Goal: Task Accomplishment & Management: Complete application form

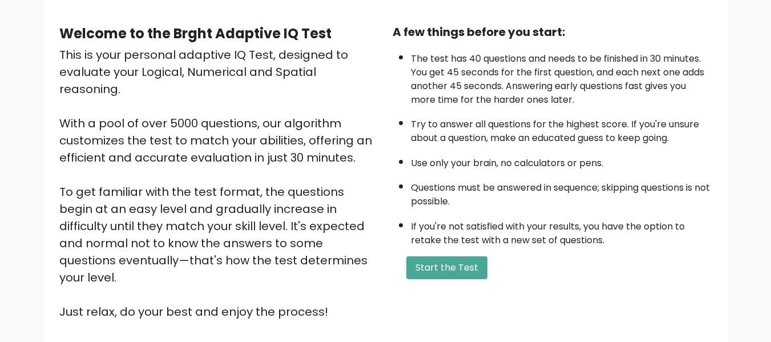
scroll to position [114, 0]
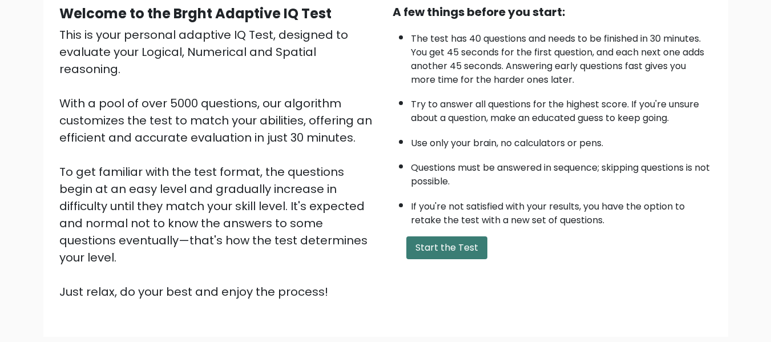
click at [448, 245] on button "Start the Test" at bounding box center [446, 247] width 81 height 23
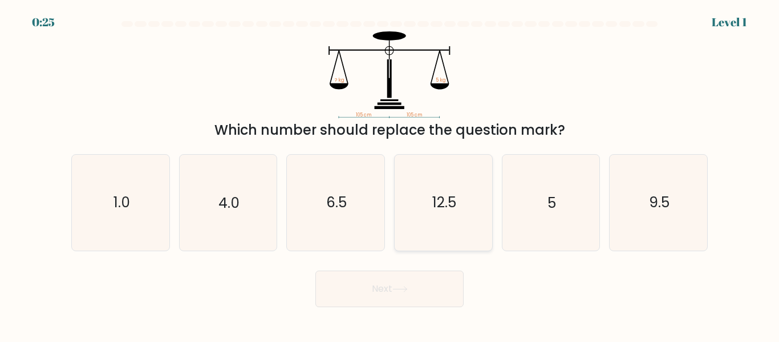
click at [427, 217] on icon "12.5" at bounding box center [443, 202] width 95 height 95
click at [390, 174] on input "d. 12.5" at bounding box center [390, 172] width 1 height 3
radio input "true"
click at [433, 293] on button "Next" at bounding box center [390, 288] width 148 height 37
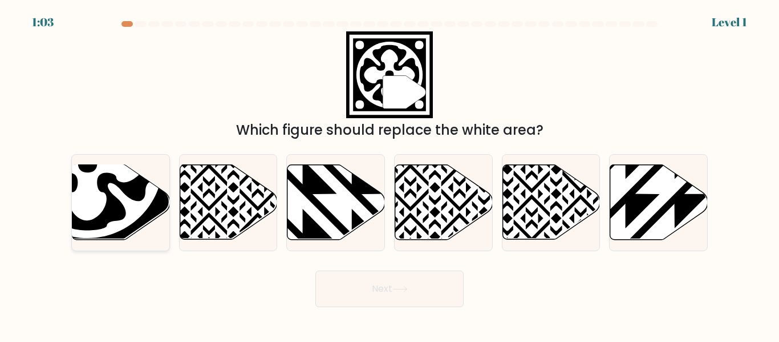
click at [142, 190] on icon at bounding box center [87, 162] width 135 height 135
click at [390, 174] on input "a." at bounding box center [390, 172] width 1 height 3
radio input "true"
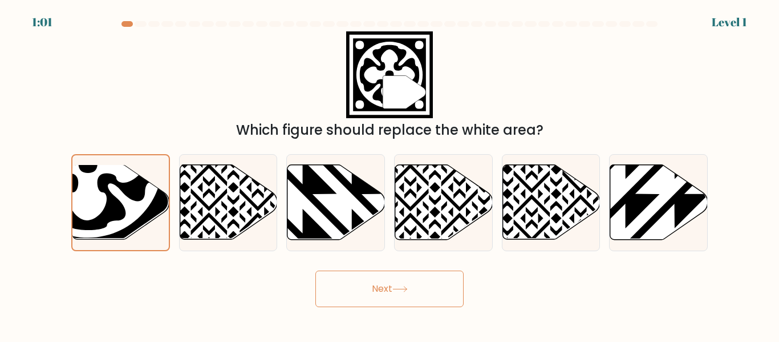
click at [351, 295] on button "Next" at bounding box center [390, 288] width 148 height 37
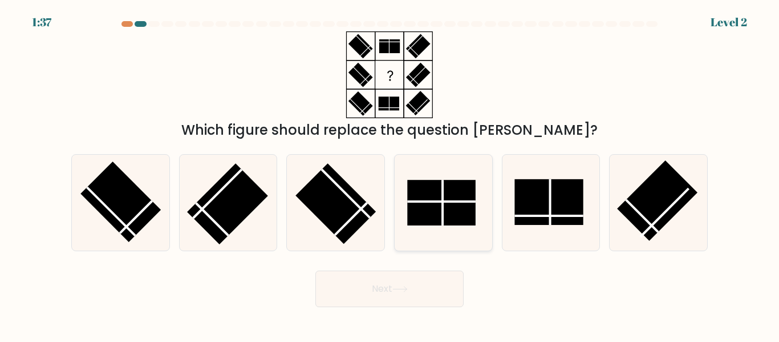
click at [454, 196] on rect at bounding box center [441, 203] width 68 height 46
click at [390, 174] on input "d." at bounding box center [390, 172] width 1 height 3
radio input "true"
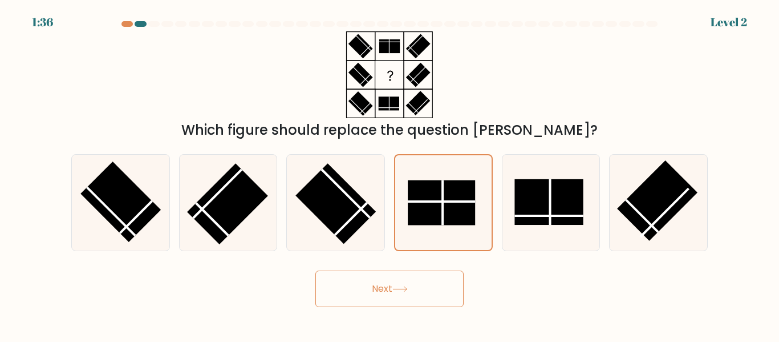
click at [406, 293] on button "Next" at bounding box center [390, 288] width 148 height 37
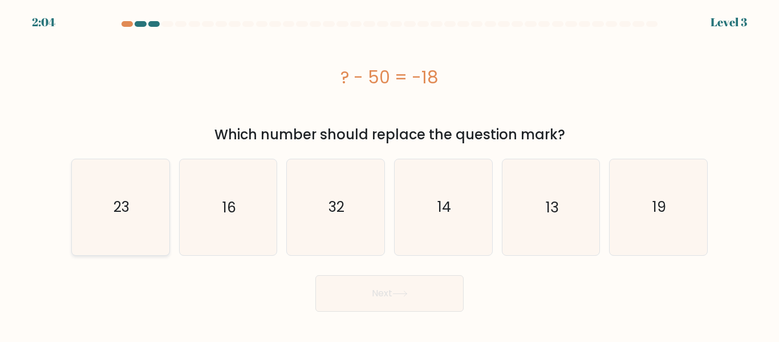
click at [122, 219] on icon "23" at bounding box center [120, 206] width 95 height 95
click at [390, 174] on input "a. 23" at bounding box center [390, 172] width 1 height 3
radio input "true"
click at [349, 289] on button "Next" at bounding box center [390, 293] width 148 height 37
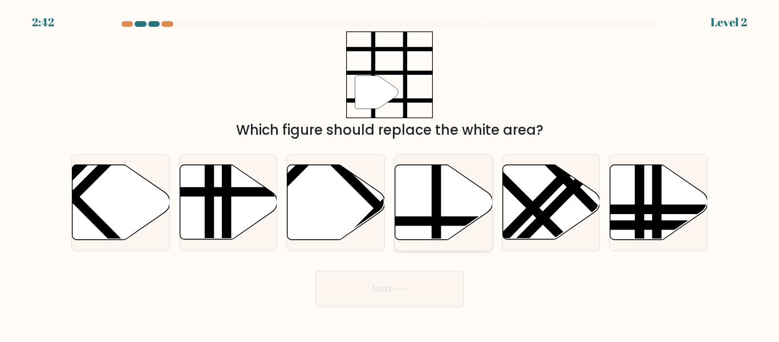
click at [437, 201] on line at bounding box center [437, 163] width 0 height 196
click at [390, 174] on input "d." at bounding box center [390, 172] width 1 height 3
radio input "true"
click at [438, 274] on button "Next" at bounding box center [390, 288] width 148 height 37
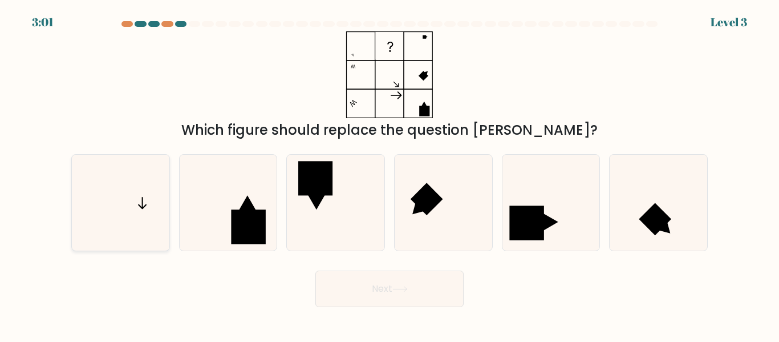
click at [155, 215] on icon at bounding box center [120, 202] width 95 height 95
click at [390, 174] on input "a." at bounding box center [390, 172] width 1 height 3
radio input "true"
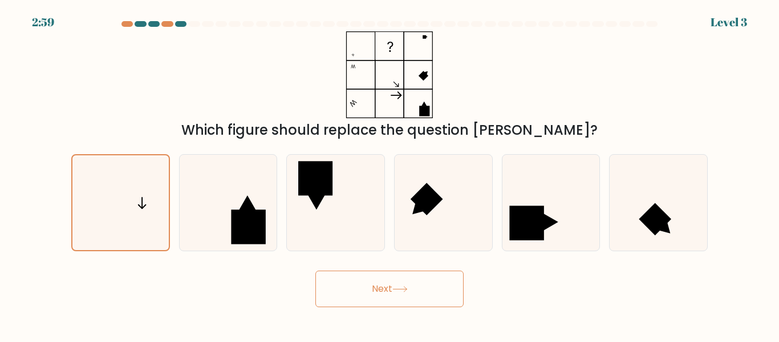
click at [359, 298] on button "Next" at bounding box center [390, 288] width 148 height 37
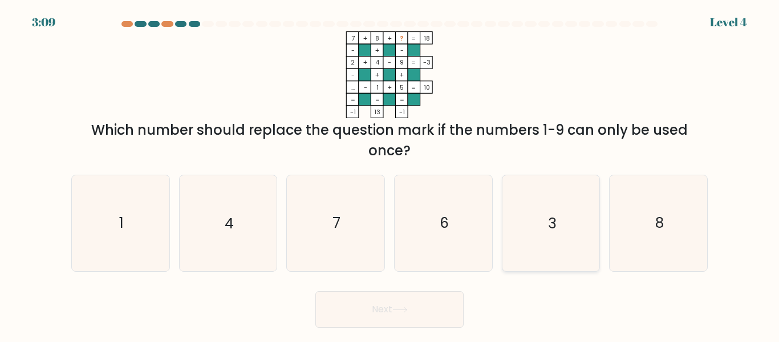
click at [551, 229] on text "3" at bounding box center [552, 223] width 8 height 20
click at [390, 174] on input "e. 3" at bounding box center [390, 172] width 1 height 3
radio input "true"
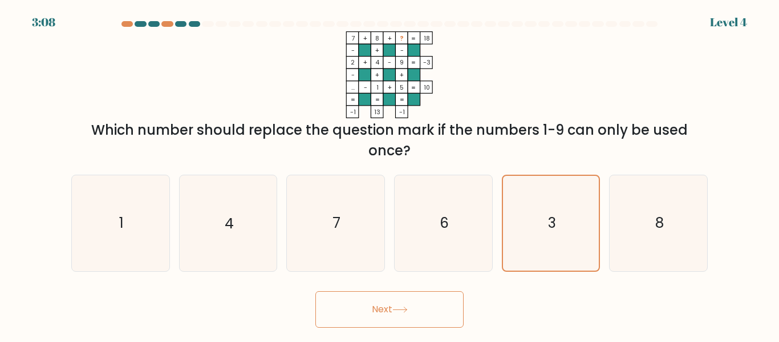
click at [374, 304] on button "Next" at bounding box center [390, 309] width 148 height 37
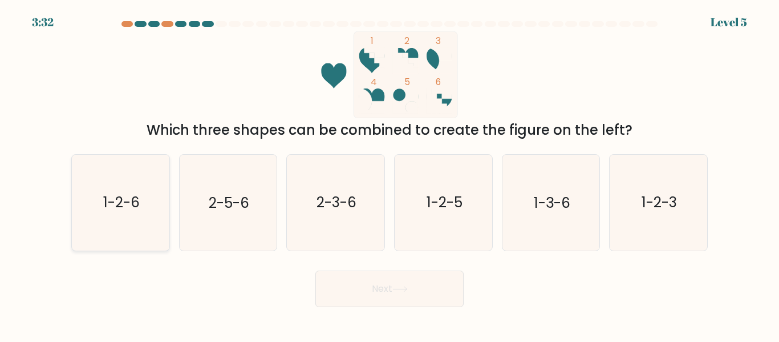
click at [138, 214] on icon "1-2-6" at bounding box center [120, 202] width 95 height 95
click at [390, 174] on input "a. 1-2-6" at bounding box center [390, 172] width 1 height 3
radio input "true"
click at [341, 296] on button "Next" at bounding box center [390, 288] width 148 height 37
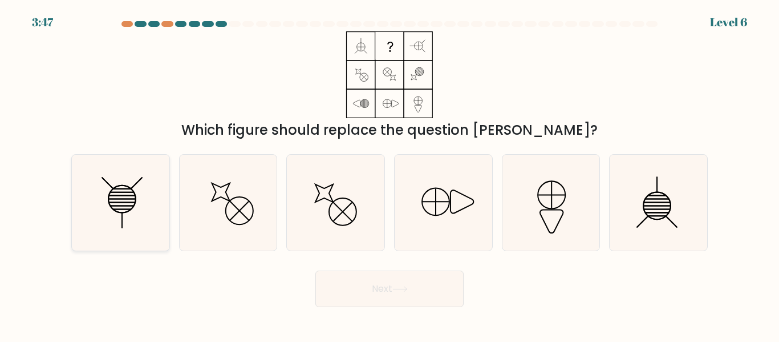
click at [153, 217] on icon at bounding box center [120, 202] width 95 height 95
click at [390, 174] on input "a." at bounding box center [390, 172] width 1 height 3
radio input "true"
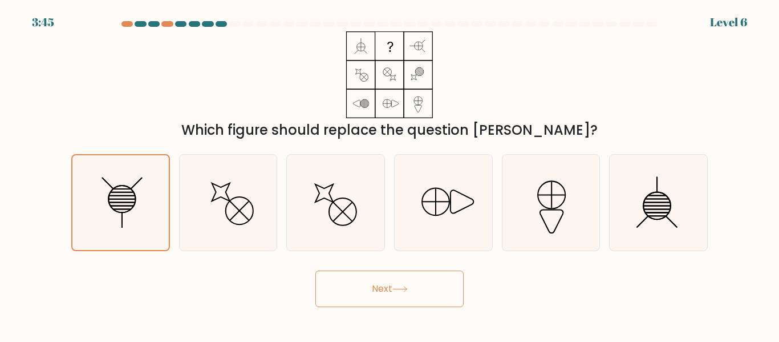
click at [375, 287] on button "Next" at bounding box center [390, 288] width 148 height 37
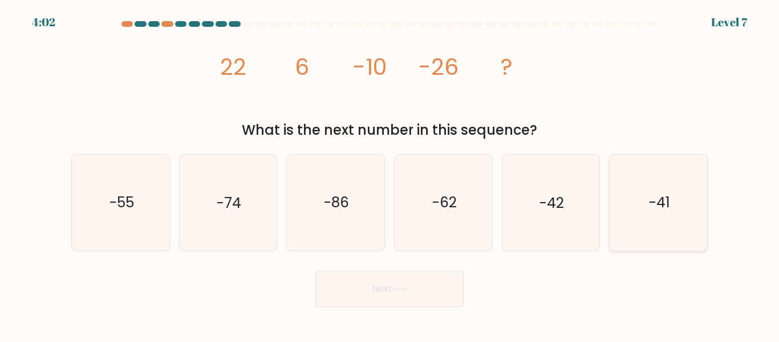
click at [645, 223] on icon "-41" at bounding box center [658, 202] width 95 height 95
click at [390, 174] on input "f. -41" at bounding box center [390, 172] width 1 height 3
radio input "true"
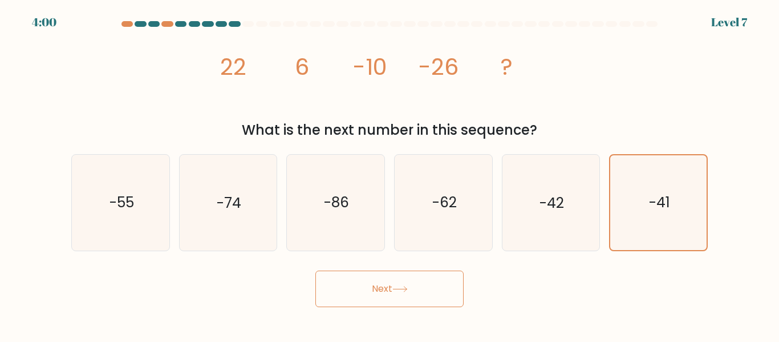
click at [446, 294] on button "Next" at bounding box center [390, 288] width 148 height 37
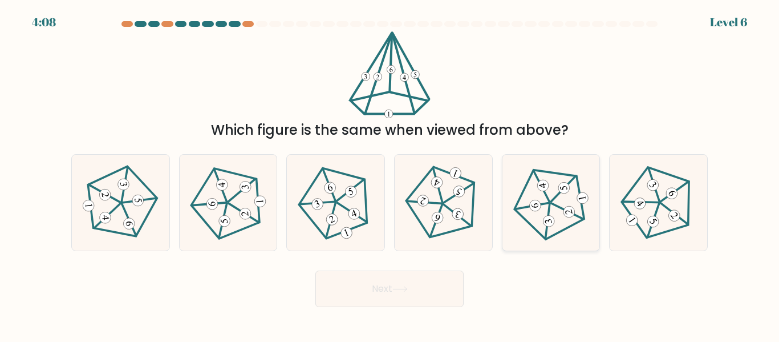
click at [558, 200] on icon at bounding box center [551, 202] width 76 height 76
click at [390, 174] on input "e." at bounding box center [390, 172] width 1 height 3
radio input "true"
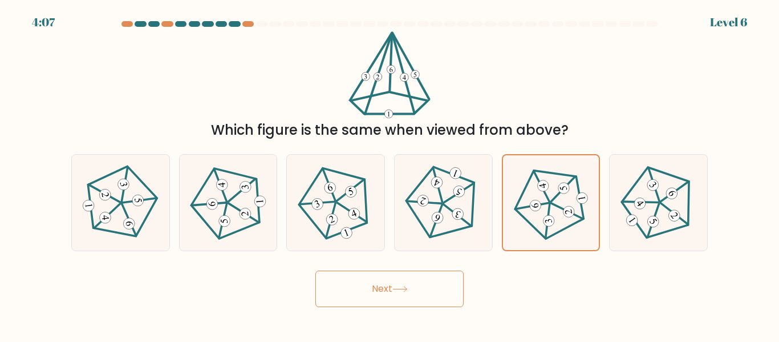
click at [448, 281] on button "Next" at bounding box center [390, 288] width 148 height 37
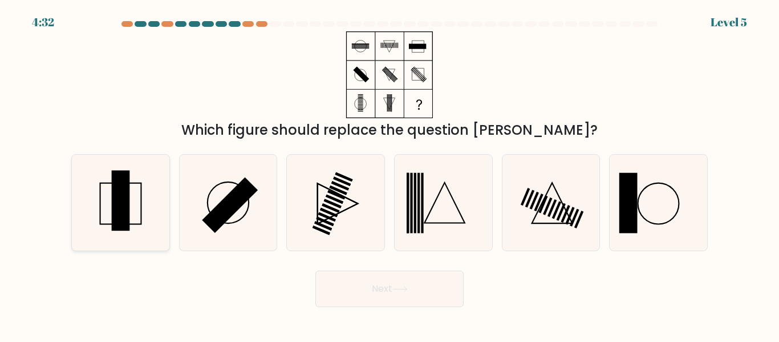
click at [108, 202] on icon at bounding box center [120, 202] width 95 height 95
click at [390, 174] on input "a." at bounding box center [390, 172] width 1 height 3
radio input "true"
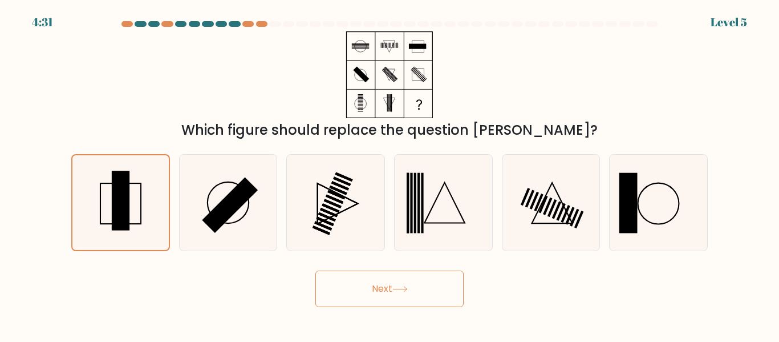
click at [394, 294] on button "Next" at bounding box center [390, 288] width 148 height 37
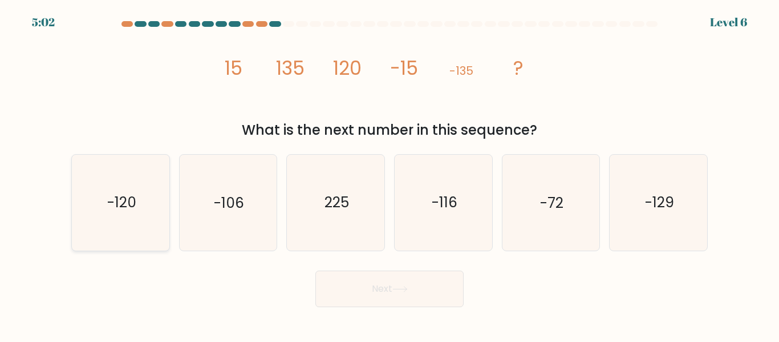
click at [118, 202] on text "-120" at bounding box center [121, 203] width 29 height 20
click at [390, 174] on input "a. -120" at bounding box center [390, 172] width 1 height 3
radio input "true"
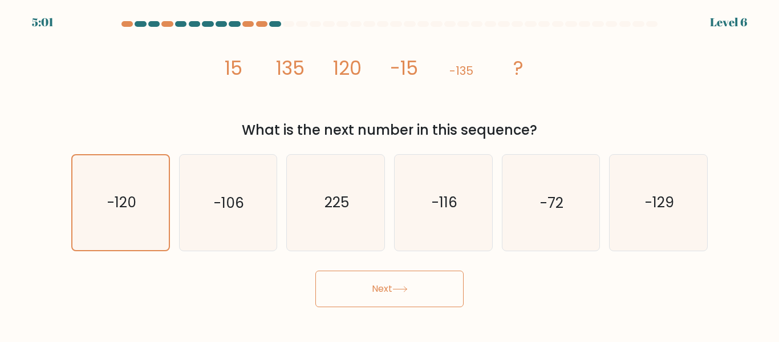
click at [387, 307] on body "5:01 Level 6" at bounding box center [389, 171] width 779 height 342
click at [401, 297] on button "Next" at bounding box center [390, 288] width 148 height 37
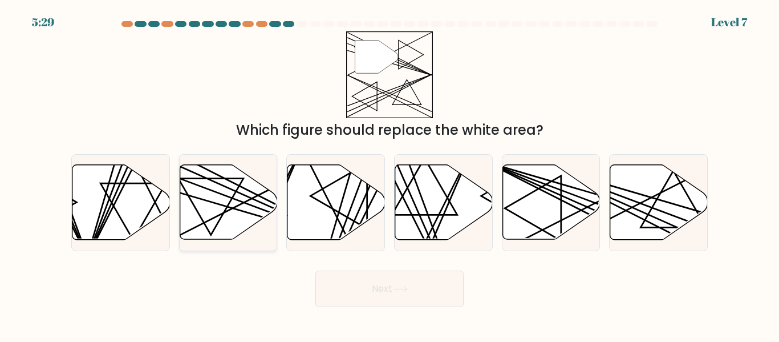
click at [218, 199] on icon at bounding box center [229, 202] width 98 height 75
click at [390, 174] on input "b." at bounding box center [390, 172] width 1 height 3
radio input "true"
click at [400, 283] on button "Next" at bounding box center [390, 288] width 148 height 37
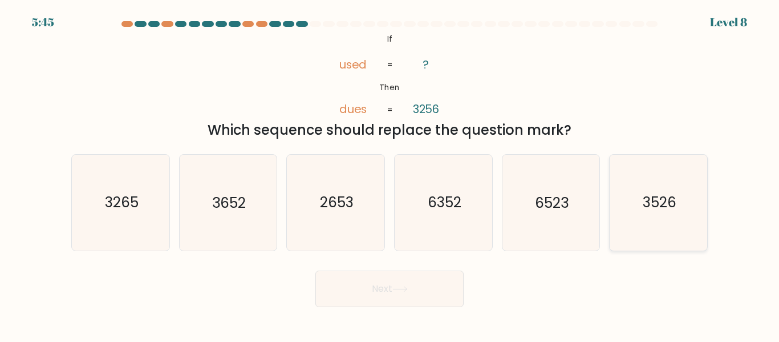
click at [628, 191] on icon "3526" at bounding box center [658, 202] width 95 height 95
click at [390, 174] on input "f. 3526" at bounding box center [390, 172] width 1 height 3
radio input "true"
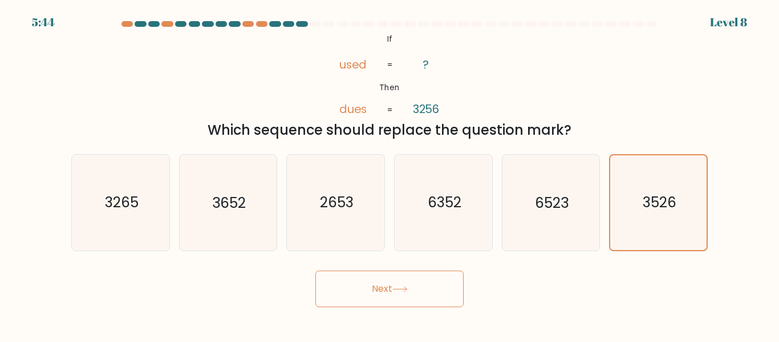
click at [433, 284] on button "Next" at bounding box center [390, 288] width 148 height 37
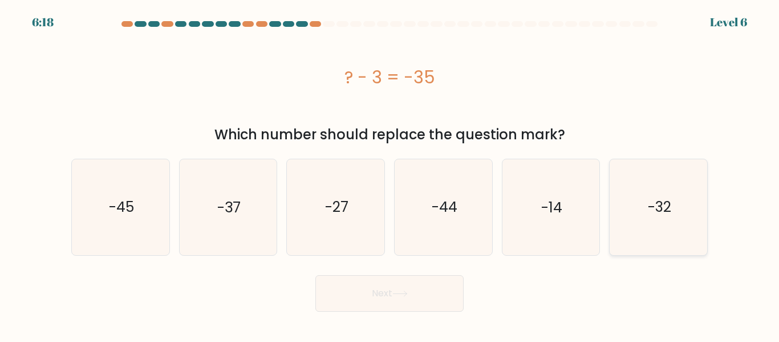
click at [656, 197] on text "-32" at bounding box center [659, 207] width 23 height 20
click at [390, 174] on input "f. -32" at bounding box center [390, 172] width 1 height 3
radio input "true"
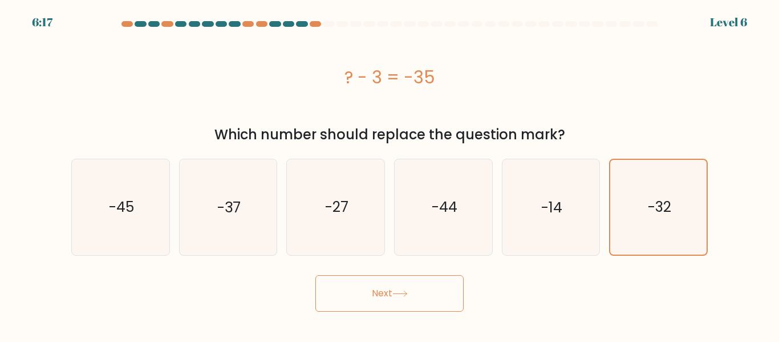
click at [447, 298] on button "Next" at bounding box center [390, 293] width 148 height 37
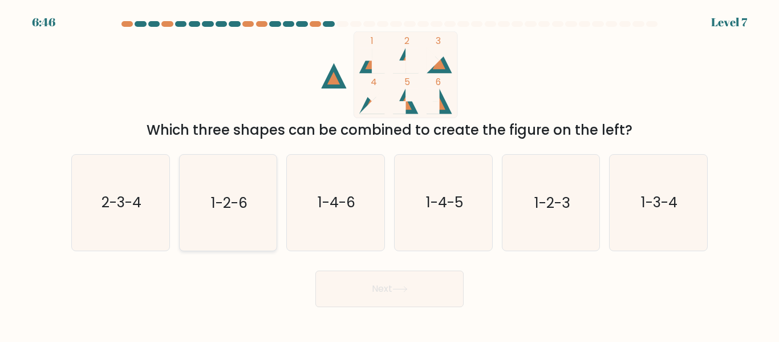
click at [253, 215] on icon "1-2-6" at bounding box center [227, 202] width 95 height 95
click at [390, 174] on input "b. 1-2-6" at bounding box center [390, 172] width 1 height 3
radio input "true"
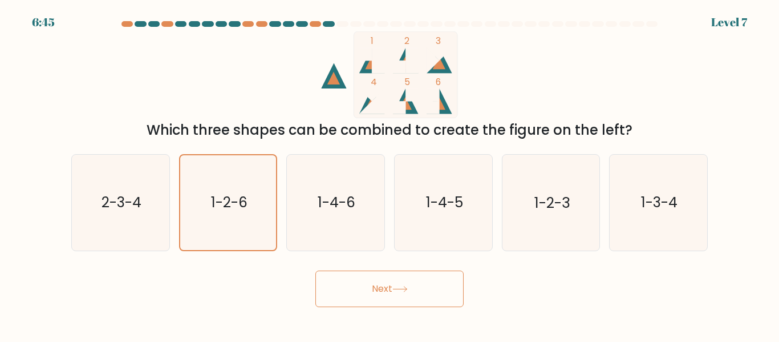
click at [413, 288] on button "Next" at bounding box center [390, 288] width 148 height 37
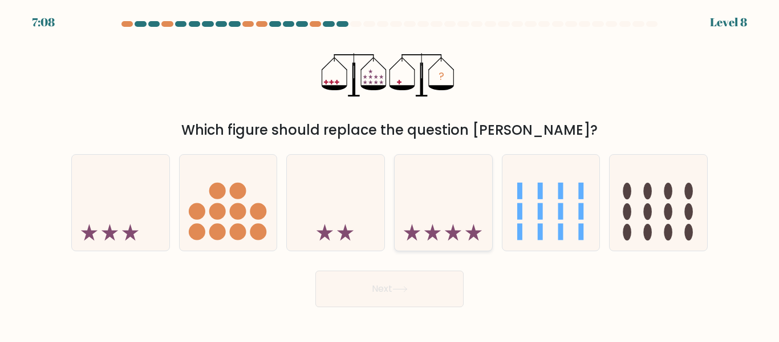
click at [446, 236] on icon at bounding box center [444, 202] width 98 height 80
click at [390, 174] on input "d." at bounding box center [390, 172] width 1 height 3
radio input "true"
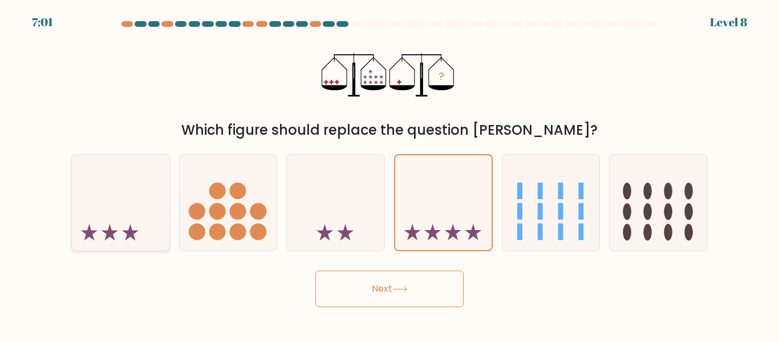
click at [140, 211] on icon at bounding box center [121, 202] width 98 height 80
click at [390, 174] on input "a." at bounding box center [390, 172] width 1 height 3
radio input "true"
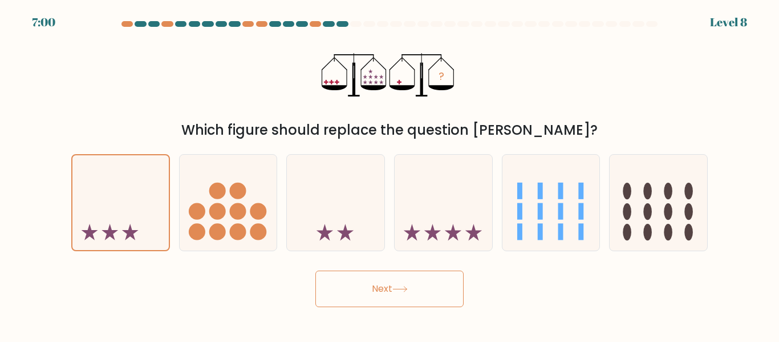
click at [367, 288] on button "Next" at bounding box center [390, 288] width 148 height 37
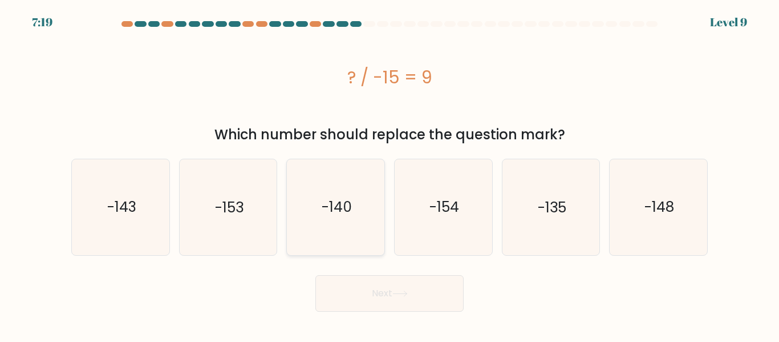
click at [341, 212] on text "-140" at bounding box center [337, 207] width 30 height 20
click at [390, 174] on input "c. -140" at bounding box center [390, 172] width 1 height 3
radio input "true"
click at [377, 302] on button "Next" at bounding box center [390, 293] width 148 height 37
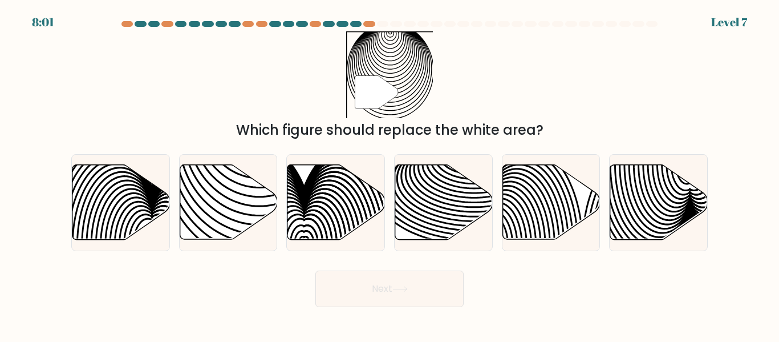
click at [383, 310] on body "8:01 Level 7" at bounding box center [389, 171] width 779 height 342
click at [444, 207] on icon at bounding box center [444, 202] width 98 height 75
click at [390, 174] on input "d." at bounding box center [390, 172] width 1 height 3
radio input "true"
click at [226, 228] on icon at bounding box center [229, 202] width 98 height 76
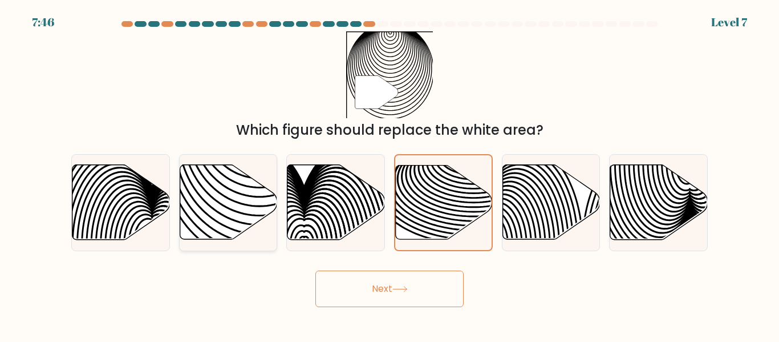
click at [390, 174] on input "b." at bounding box center [390, 172] width 1 height 3
radio input "true"
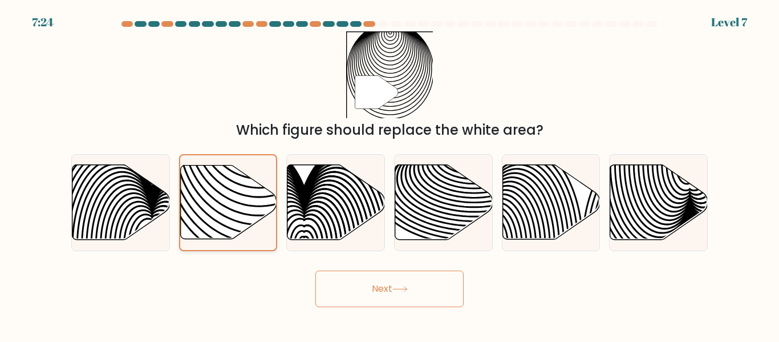
click at [269, 235] on icon at bounding box center [228, 202] width 96 height 75
click at [390, 174] on input "b." at bounding box center [390, 172] width 1 height 3
click at [377, 289] on button "Next" at bounding box center [390, 288] width 148 height 37
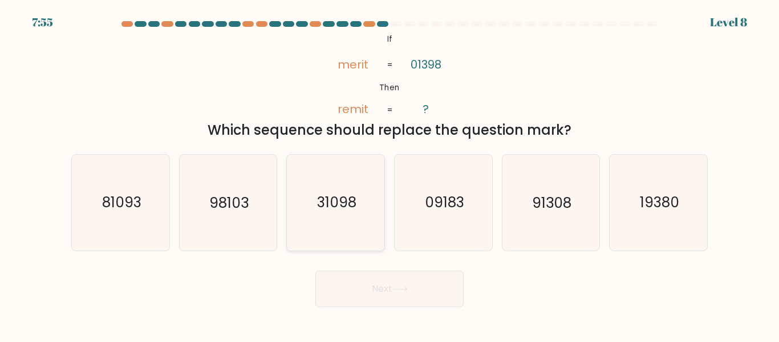
click at [341, 236] on icon "31098" at bounding box center [335, 202] width 95 height 95
click at [390, 174] on input "c. 31098" at bounding box center [390, 172] width 1 height 3
radio input "true"
click at [368, 300] on button "Next" at bounding box center [390, 288] width 148 height 37
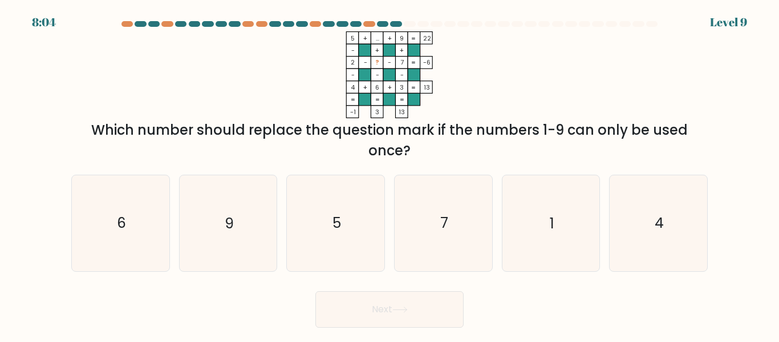
drag, startPoint x: 617, startPoint y: 247, endPoint x: 608, endPoint y: 245, distance: 8.7
click at [611, 247] on icon "4" at bounding box center [658, 222] width 95 height 95
click at [390, 174] on input "f. 4" at bounding box center [390, 172] width 1 height 3
radio input "true"
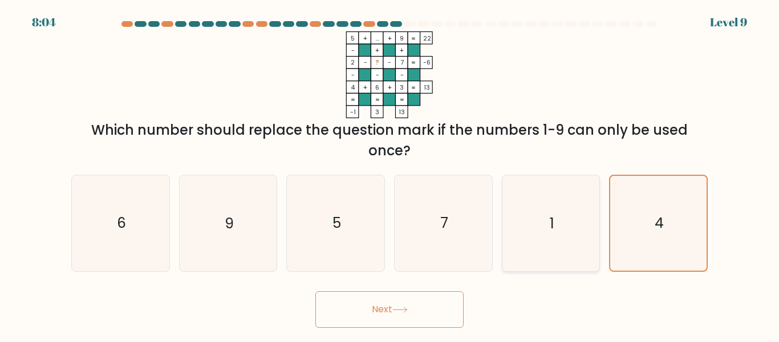
click at [570, 235] on icon "1" at bounding box center [550, 222] width 95 height 95
click at [390, 174] on input "e. 1" at bounding box center [390, 172] width 1 height 3
radio input "true"
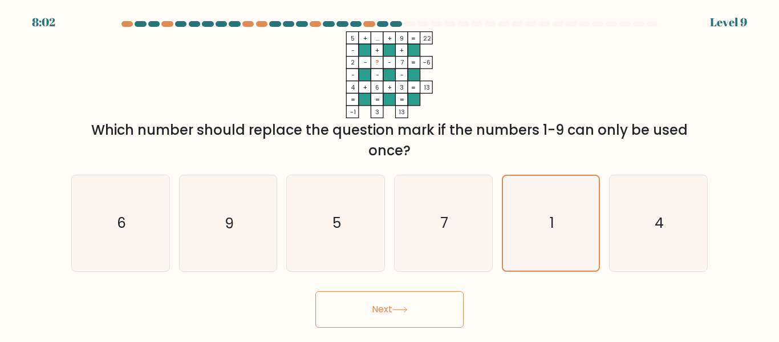
click at [433, 310] on button "Next" at bounding box center [390, 309] width 148 height 37
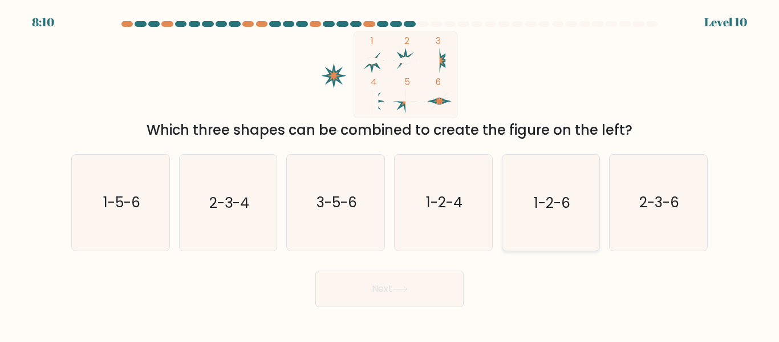
click at [570, 214] on icon "1-2-6" at bounding box center [550, 202] width 95 height 95
click at [390, 174] on input "e. 1-2-6" at bounding box center [390, 172] width 1 height 3
radio input "true"
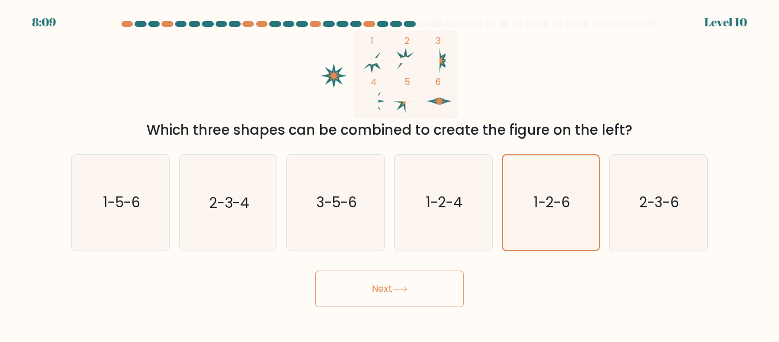
click at [439, 285] on button "Next" at bounding box center [390, 288] width 148 height 37
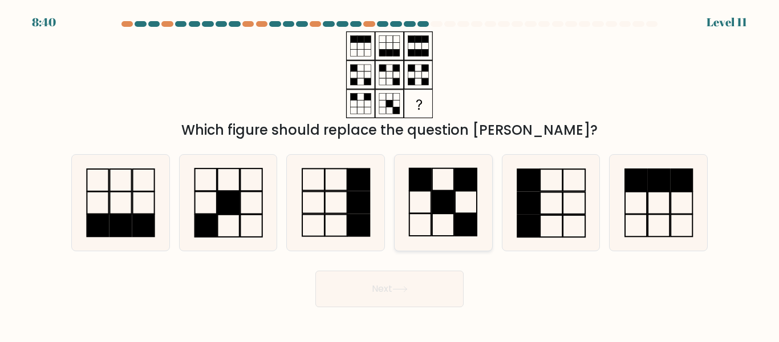
click at [454, 211] on rect at bounding box center [444, 202] width 22 height 22
click at [390, 174] on input "d." at bounding box center [390, 172] width 1 height 3
radio input "true"
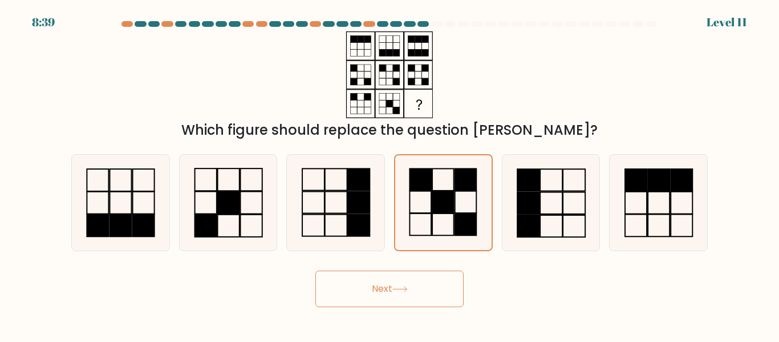
click at [412, 293] on button "Next" at bounding box center [390, 288] width 148 height 37
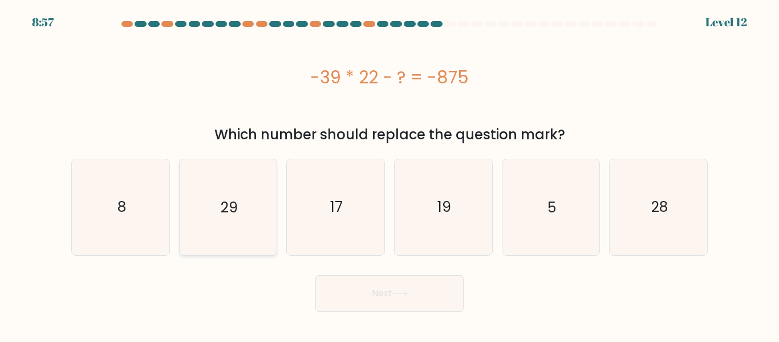
click at [268, 217] on icon "29" at bounding box center [227, 206] width 95 height 95
click at [390, 174] on input "b. 29" at bounding box center [390, 172] width 1 height 3
radio input "true"
click at [381, 296] on button "Next" at bounding box center [390, 293] width 148 height 37
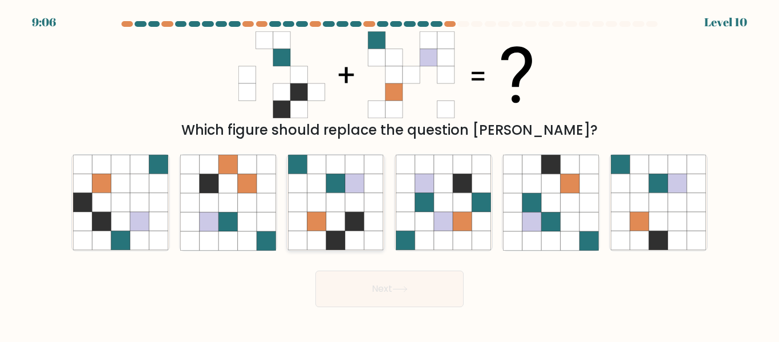
click at [355, 206] on icon at bounding box center [354, 202] width 19 height 19
click at [390, 174] on input "c." at bounding box center [390, 172] width 1 height 3
radio input "true"
click at [386, 294] on button "Next" at bounding box center [390, 288] width 148 height 37
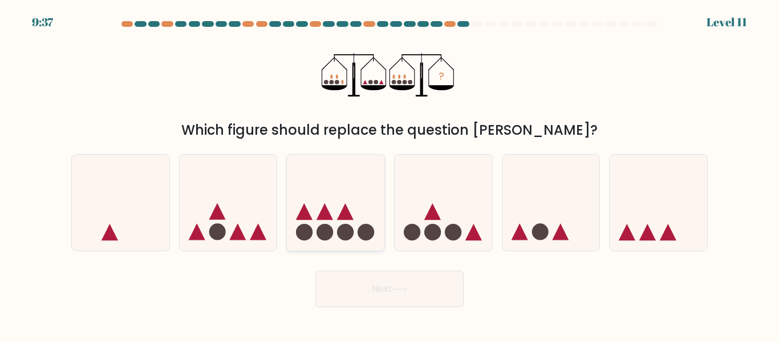
click at [357, 225] on icon at bounding box center [336, 202] width 98 height 80
click at [390, 174] on input "c." at bounding box center [390, 172] width 1 height 3
radio input "true"
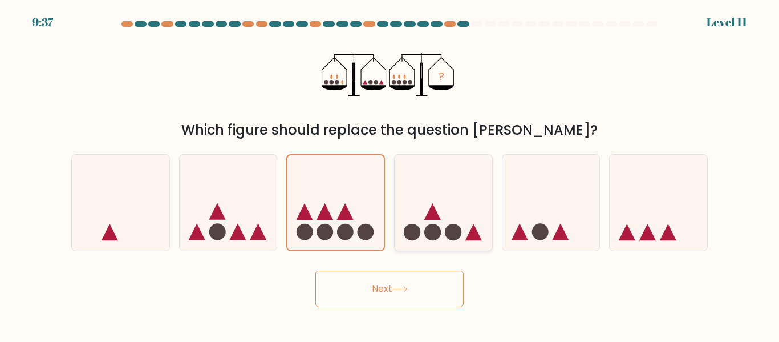
click at [415, 221] on icon at bounding box center [444, 202] width 98 height 80
click at [390, 174] on input "d." at bounding box center [390, 172] width 1 height 3
radio input "true"
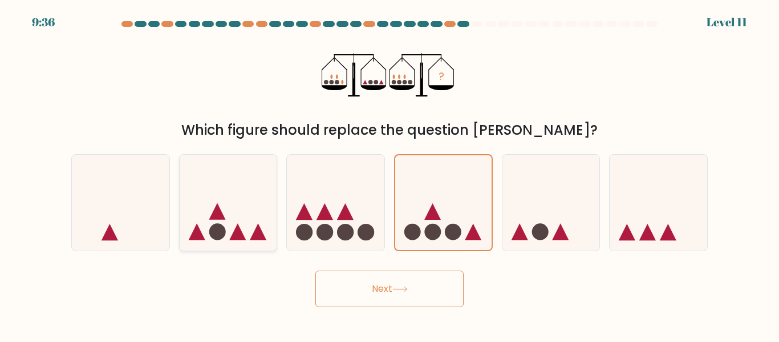
click at [266, 217] on icon at bounding box center [229, 202] width 98 height 80
click at [390, 174] on input "b." at bounding box center [390, 172] width 1 height 3
radio input "true"
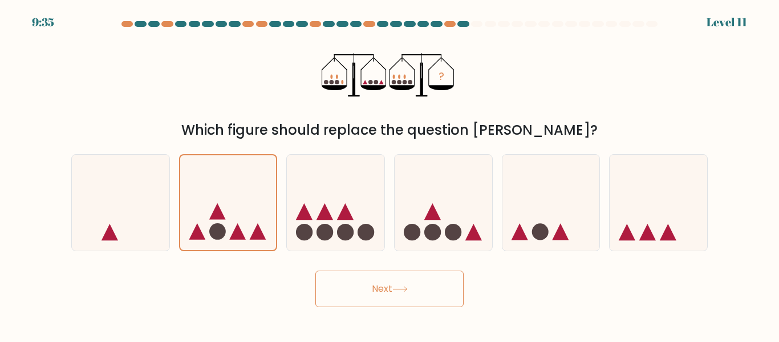
click at [357, 278] on button "Next" at bounding box center [390, 288] width 148 height 37
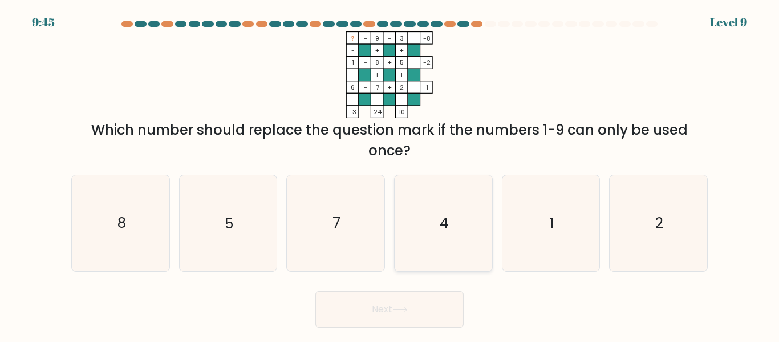
click at [454, 245] on icon "4" at bounding box center [443, 222] width 95 height 95
click at [390, 174] on input "d. 4" at bounding box center [390, 172] width 1 height 3
radio input "true"
click at [378, 299] on button "Next" at bounding box center [390, 309] width 148 height 37
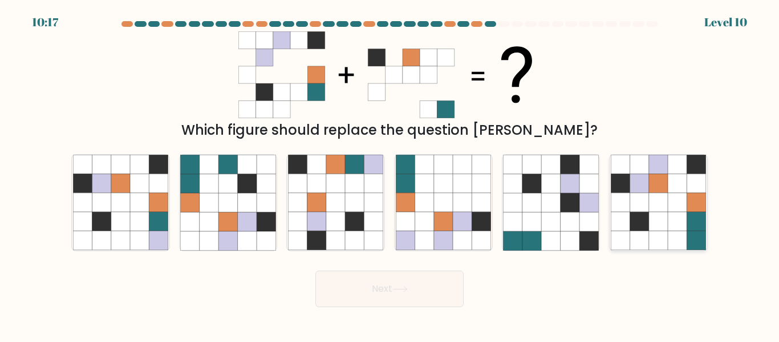
click at [665, 214] on icon at bounding box center [658, 221] width 19 height 19
click at [390, 174] on input "f." at bounding box center [390, 172] width 1 height 3
radio input "true"
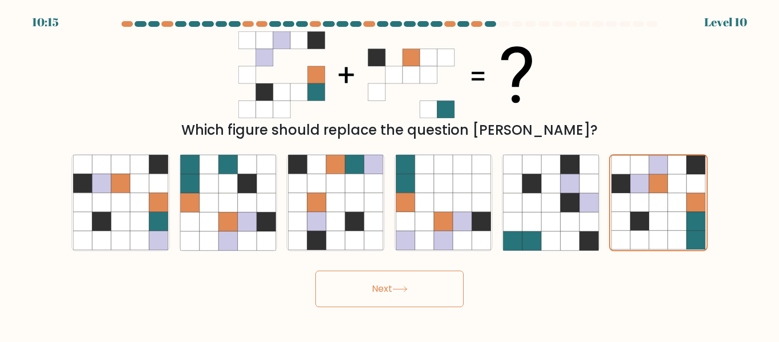
click at [373, 293] on button "Next" at bounding box center [390, 288] width 148 height 37
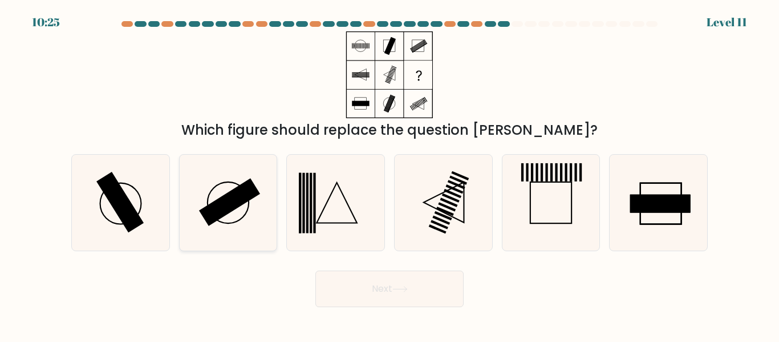
click at [211, 203] on icon at bounding box center [227, 202] width 95 height 95
click at [390, 174] on input "b." at bounding box center [390, 172] width 1 height 3
radio input "true"
click at [146, 208] on icon at bounding box center [120, 202] width 95 height 95
click at [390, 174] on input "a." at bounding box center [390, 172] width 1 height 3
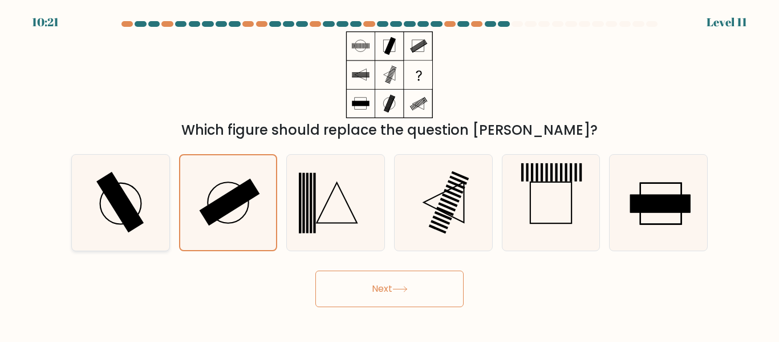
radio input "true"
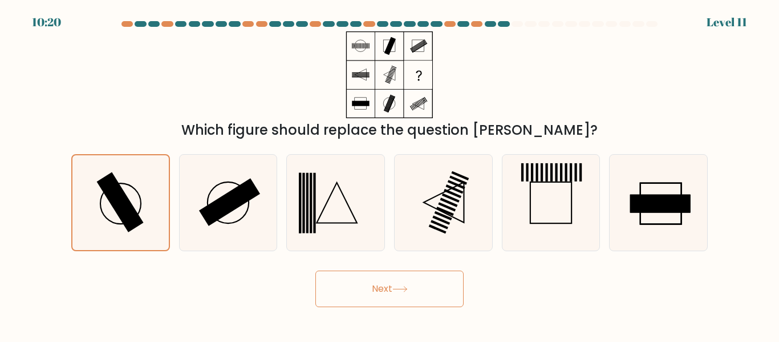
click at [360, 289] on button "Next" at bounding box center [390, 288] width 148 height 37
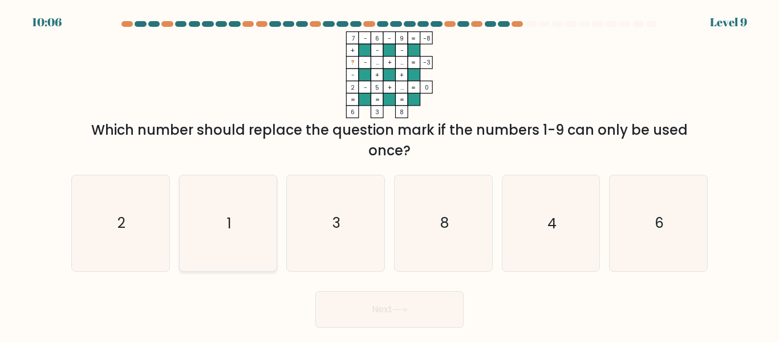
click at [243, 255] on icon "1" at bounding box center [227, 222] width 95 height 95
click at [390, 174] on input "b. 1" at bounding box center [390, 172] width 1 height 3
radio input "true"
click at [377, 305] on button "Next" at bounding box center [390, 309] width 148 height 37
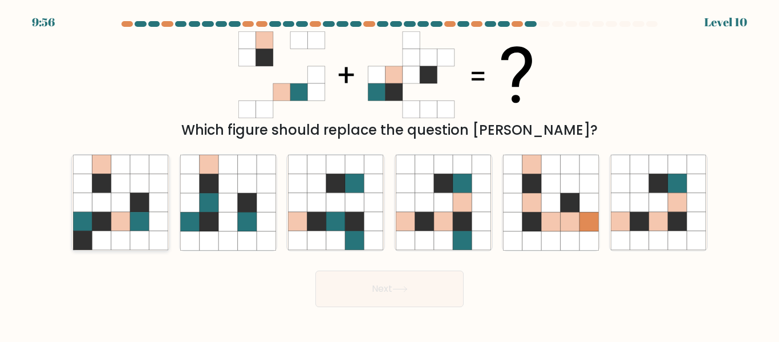
click at [139, 221] on icon at bounding box center [139, 221] width 19 height 19
click at [390, 174] on input "a." at bounding box center [390, 172] width 1 height 3
radio input "true"
click at [417, 292] on button "Next" at bounding box center [390, 288] width 148 height 37
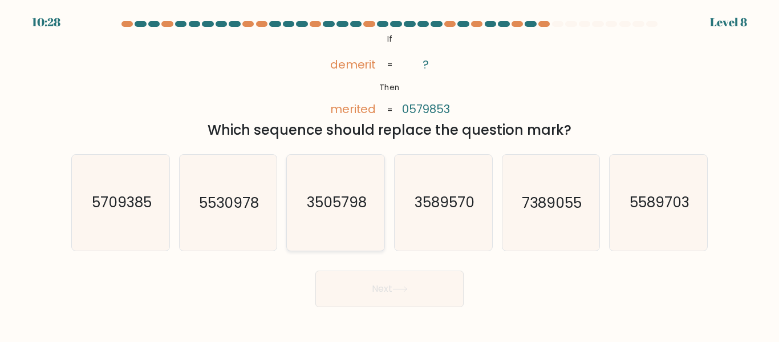
click at [365, 199] on text "3505798" at bounding box center [337, 203] width 60 height 20
click at [390, 174] on input "c. 3505798" at bounding box center [390, 172] width 1 height 3
radio input "true"
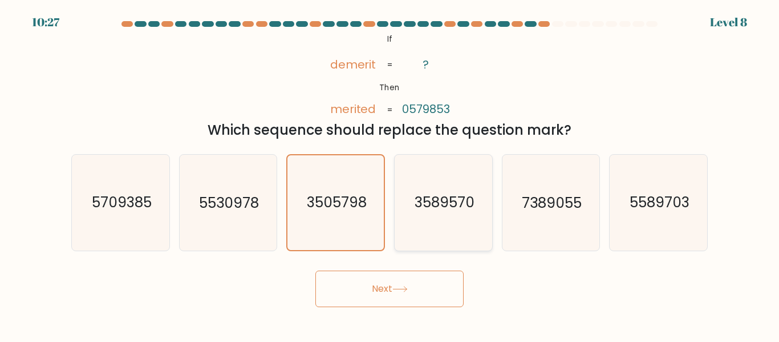
click at [423, 205] on text "3589570" at bounding box center [444, 203] width 60 height 20
click at [390, 174] on input "d. 3589570" at bounding box center [390, 172] width 1 height 3
radio input "true"
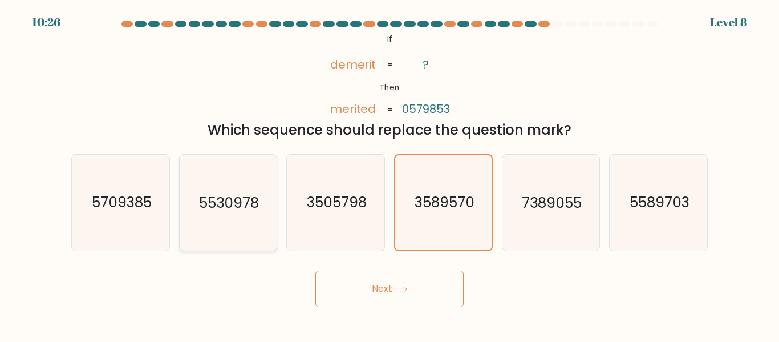
click at [195, 205] on icon "5530978" at bounding box center [227, 202] width 95 height 95
click at [390, 174] on input "b. 5530978" at bounding box center [390, 172] width 1 height 3
radio input "true"
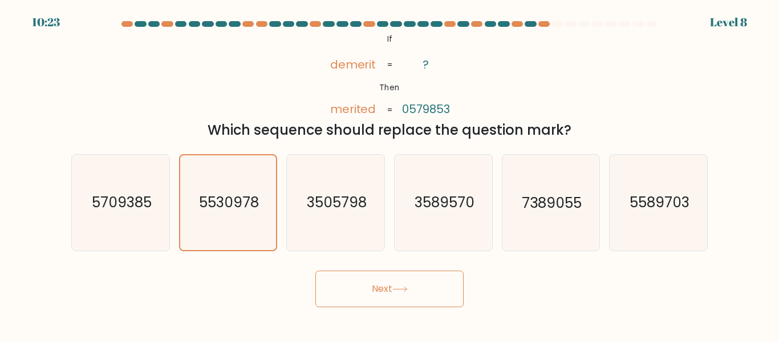
click at [383, 286] on button "Next" at bounding box center [390, 288] width 148 height 37
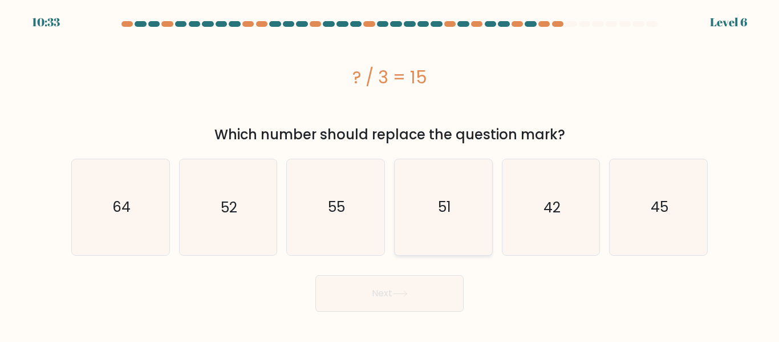
click at [433, 212] on icon "51" at bounding box center [443, 206] width 95 height 95
click at [390, 174] on input "d. 51" at bounding box center [390, 172] width 1 height 3
radio input "true"
click at [420, 297] on button "Next" at bounding box center [390, 293] width 148 height 37
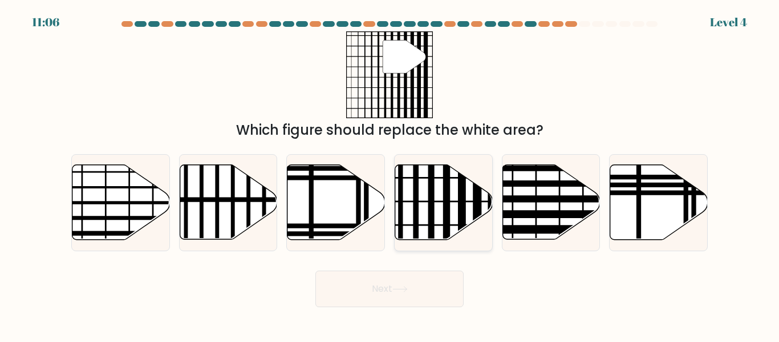
click at [467, 210] on icon at bounding box center [444, 202] width 98 height 75
click at [390, 174] on input "d." at bounding box center [390, 172] width 1 height 3
radio input "true"
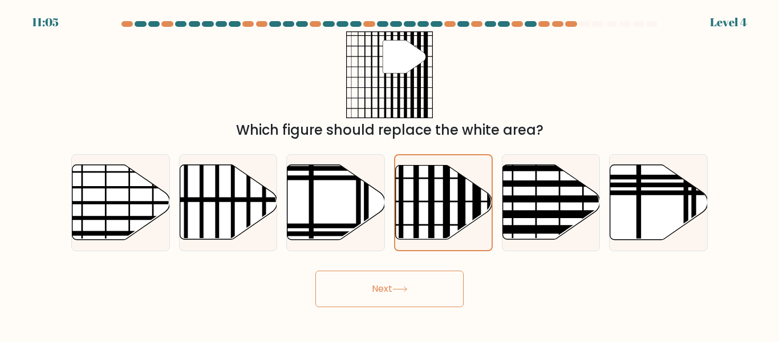
click at [415, 288] on button "Next" at bounding box center [390, 288] width 148 height 37
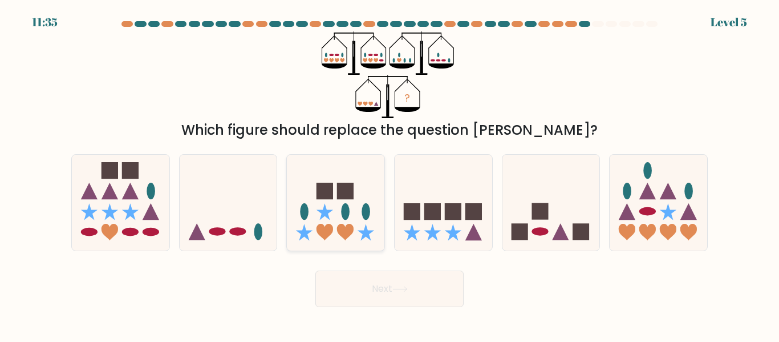
click at [359, 233] on icon at bounding box center [336, 202] width 98 height 80
click at [390, 174] on input "c." at bounding box center [390, 172] width 1 height 3
radio input "true"
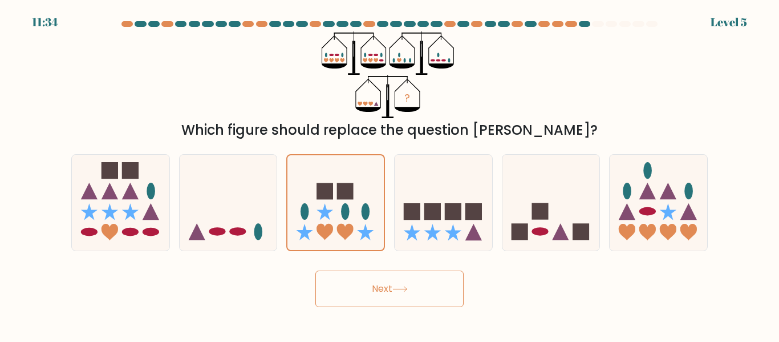
click at [399, 277] on button "Next" at bounding box center [390, 288] width 148 height 37
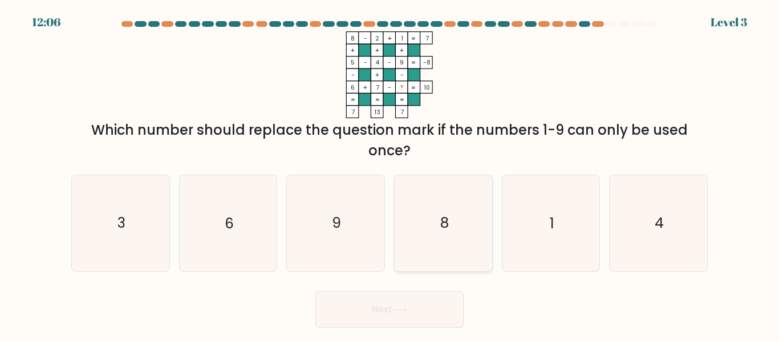
click at [413, 268] on icon "8" at bounding box center [443, 222] width 95 height 95
click at [390, 174] on input "d. 8" at bounding box center [390, 172] width 1 height 3
radio input "true"
click at [119, 215] on icon "3" at bounding box center [120, 222] width 95 height 95
click at [390, 174] on input "a. 3" at bounding box center [390, 172] width 1 height 3
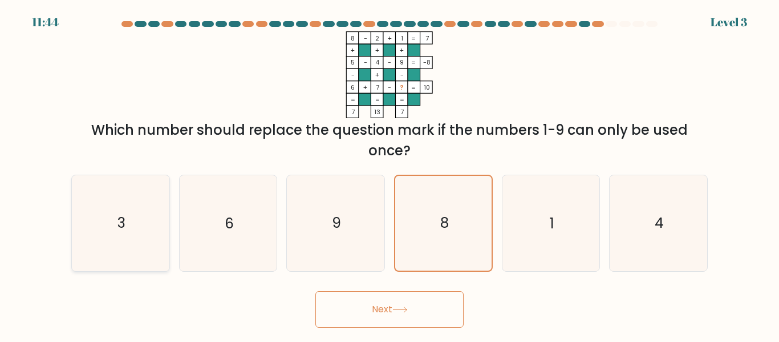
radio input "true"
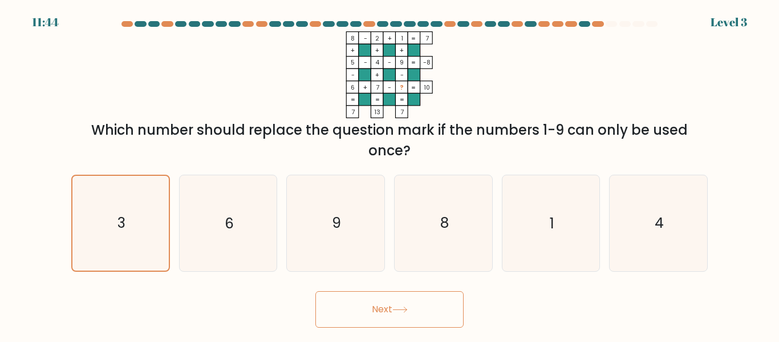
click at [390, 317] on button "Next" at bounding box center [390, 309] width 148 height 37
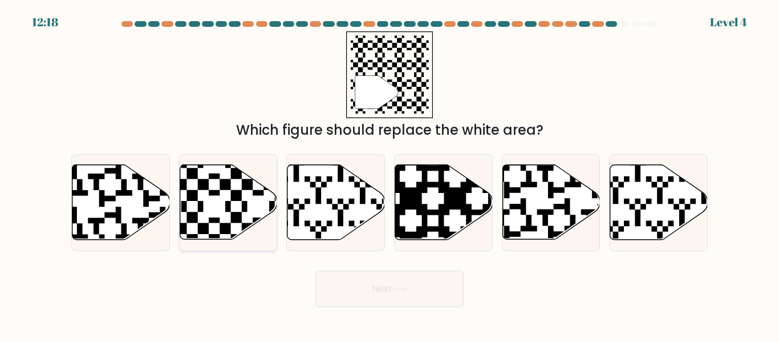
click at [243, 211] on icon at bounding box center [258, 162] width 177 height 177
click at [390, 174] on input "b." at bounding box center [390, 172] width 1 height 3
radio input "true"
click at [343, 292] on button "Next" at bounding box center [390, 288] width 148 height 37
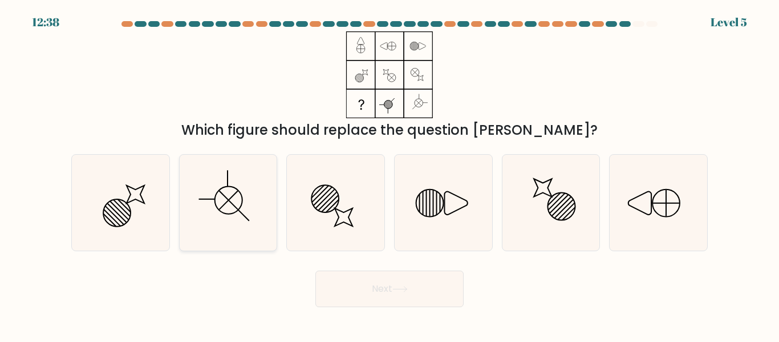
click at [219, 217] on icon at bounding box center [227, 202] width 95 height 95
click at [390, 174] on input "b." at bounding box center [390, 172] width 1 height 3
radio input "true"
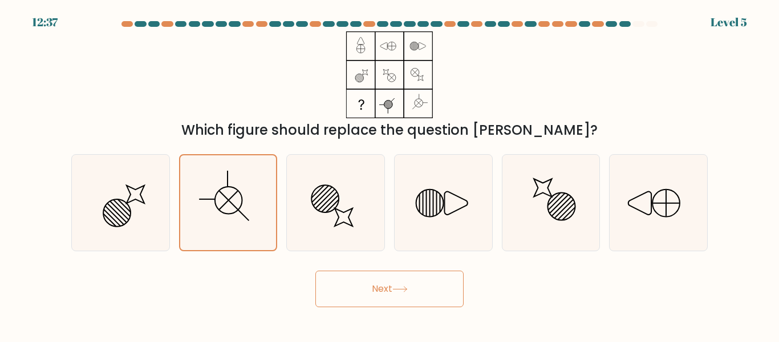
click at [358, 282] on button "Next" at bounding box center [390, 288] width 148 height 37
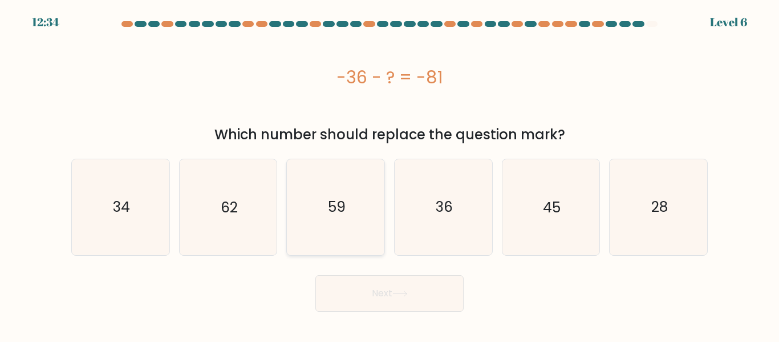
click at [329, 198] on text "59" at bounding box center [337, 207] width 18 height 20
click at [390, 174] on input "c. 59" at bounding box center [390, 172] width 1 height 3
radio input "true"
click at [367, 291] on button "Next" at bounding box center [390, 293] width 148 height 37
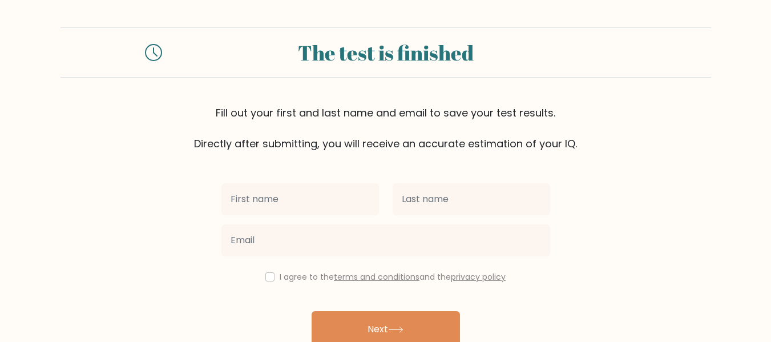
click at [300, 193] on input "text" at bounding box center [299, 199] width 157 height 32
type input "d"
type input "Daniela"
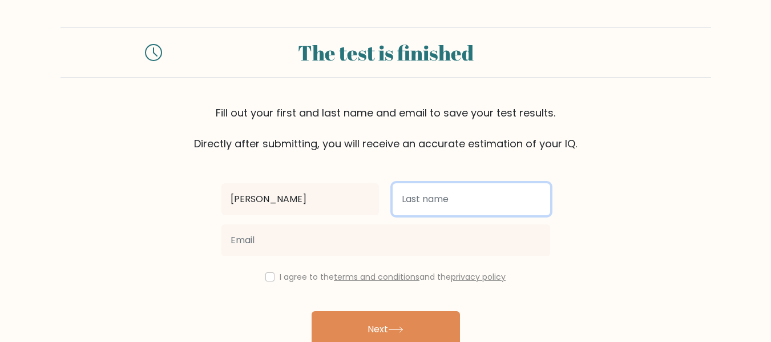
click at [412, 199] on input "text" at bounding box center [471, 199] width 157 height 32
type input "Peña"
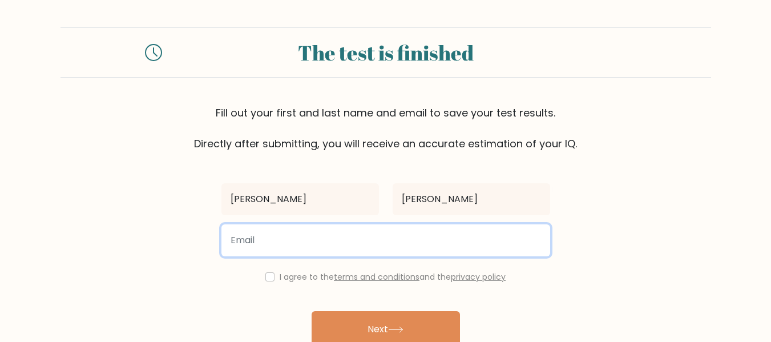
click at [352, 249] on input "email" at bounding box center [385, 240] width 329 height 32
type input "joaquinportillo467@gmail.com"
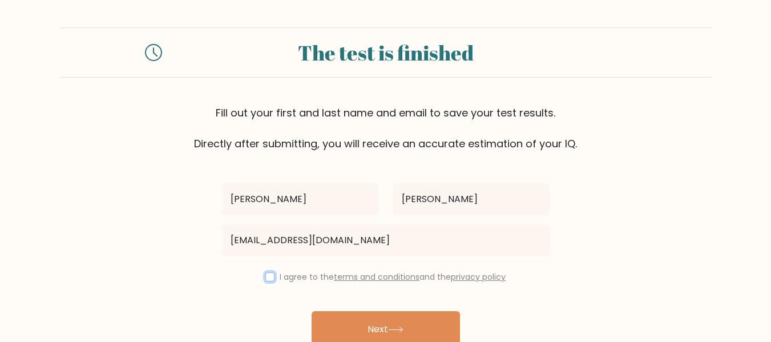
click at [265, 276] on input "checkbox" at bounding box center [269, 276] width 9 height 9
checkbox input "true"
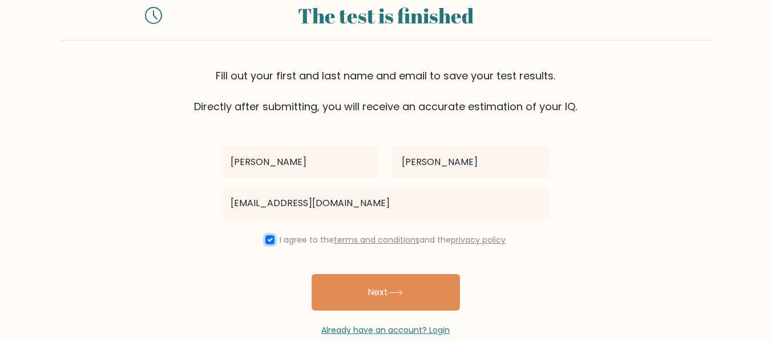
scroll to position [57, 0]
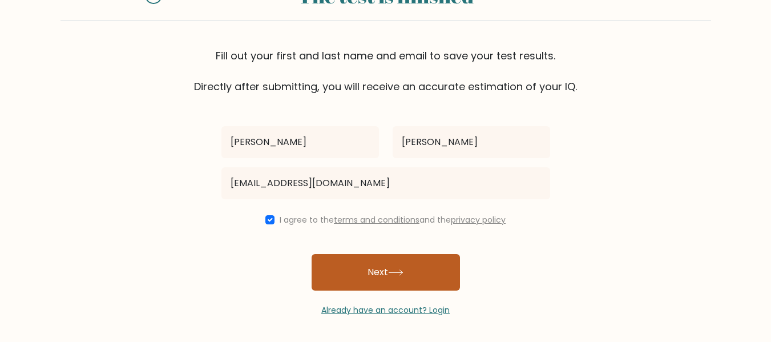
click at [378, 286] on button "Next" at bounding box center [386, 272] width 148 height 37
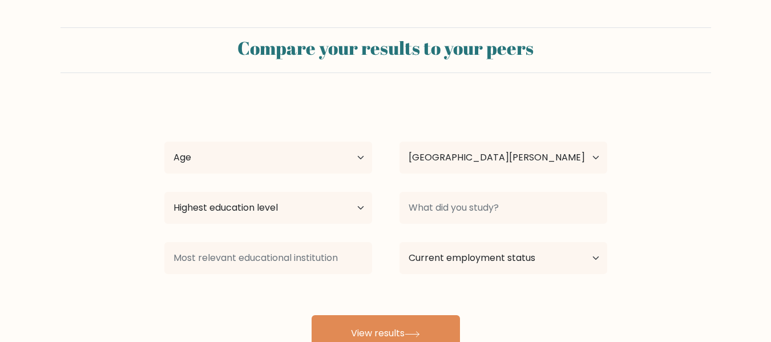
select select "SV"
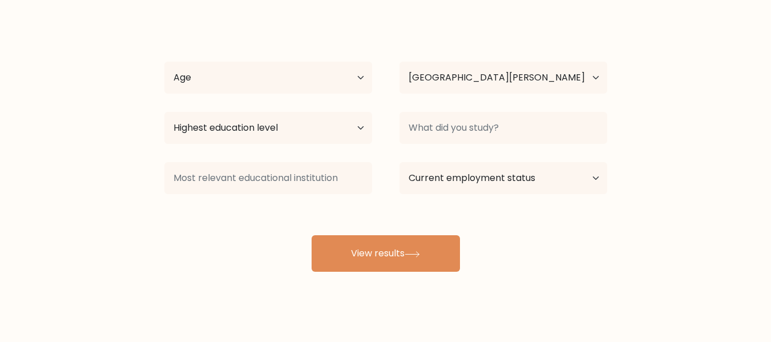
scroll to position [91, 0]
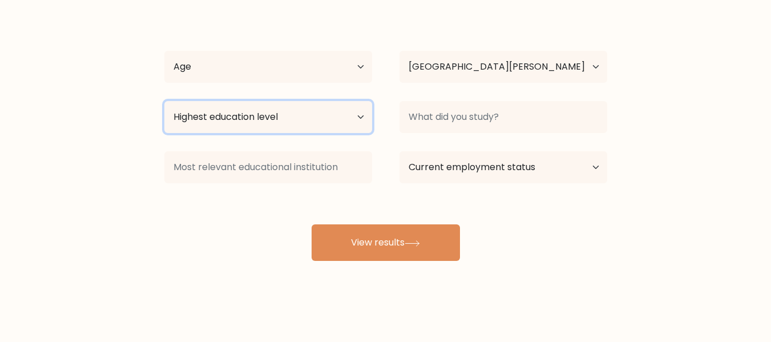
click at [357, 115] on select "Highest education level No schooling Primary Lower Secondary Upper Secondary Oc…" at bounding box center [268, 117] width 208 height 32
select select "primary"
click at [164, 101] on select "Highest education level No schooling Primary Lower Secondary Upper Secondary Oc…" at bounding box center [268, 117] width 208 height 32
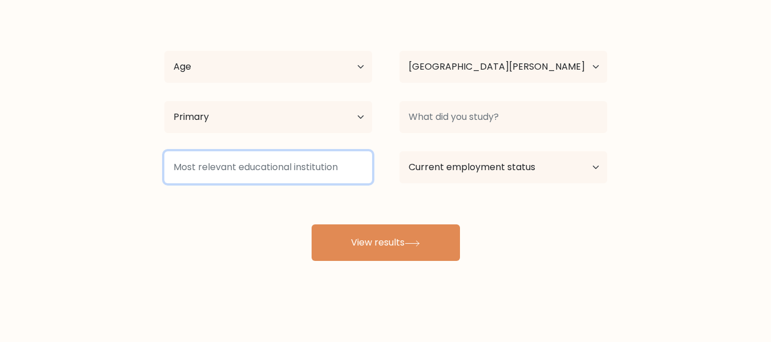
click at [338, 167] on input at bounding box center [268, 167] width 208 height 32
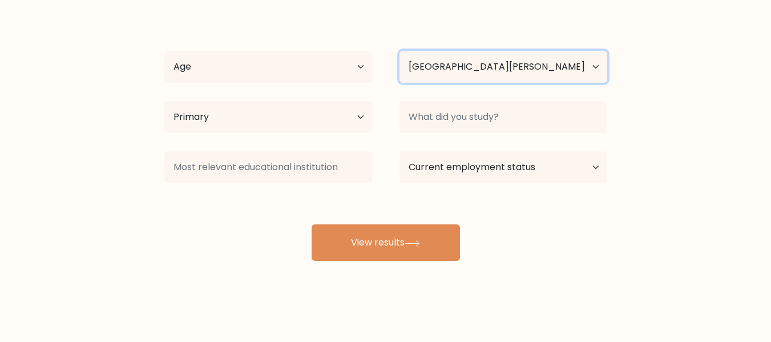
click at [559, 71] on select "Country Afghanistan Albania Algeria American Samoa Andorra Angola Anguilla Anta…" at bounding box center [503, 67] width 208 height 32
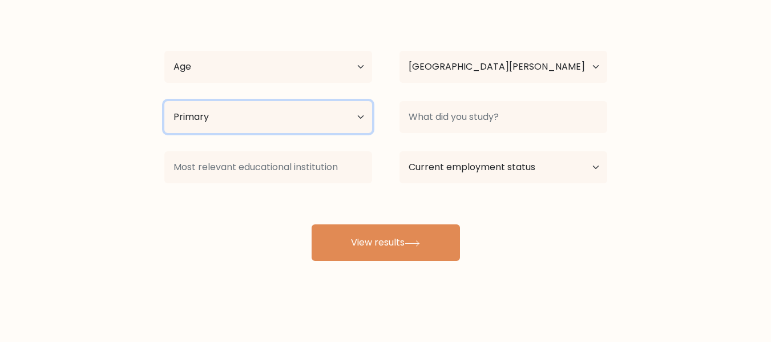
click at [359, 104] on select "Highest education level No schooling Primary Lower Secondary Upper Secondary Oc…" at bounding box center [268, 117] width 208 height 32
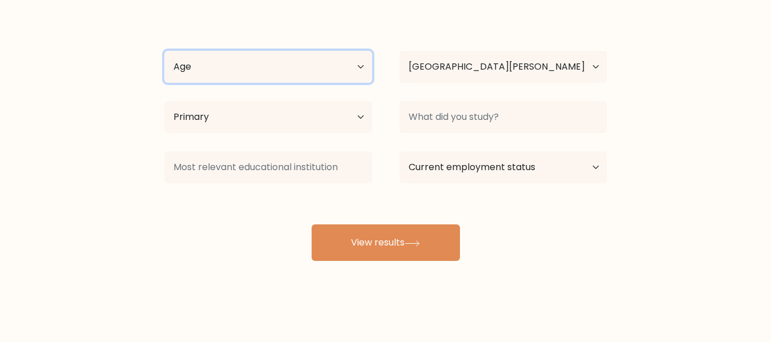
click at [357, 80] on select "Age Under 18 years old 18-24 years old 25-34 years old 35-44 years old 45-54 ye…" at bounding box center [268, 67] width 208 height 32
select select "min_18"
click at [164, 51] on select "Age Under 18 years old 18-24 years old 25-34 years old 35-44 years old 45-54 ye…" at bounding box center [268, 67] width 208 height 32
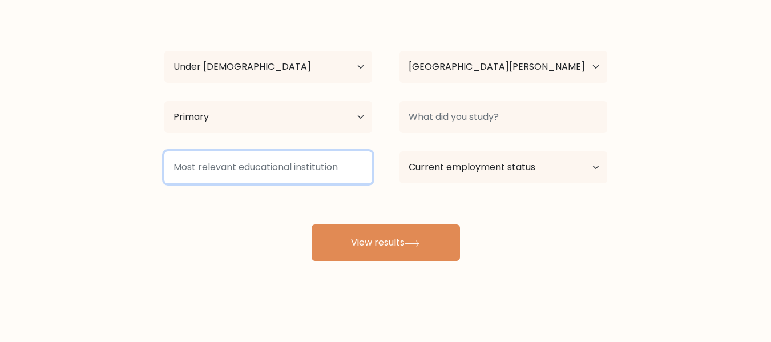
click at [296, 164] on input at bounding box center [268, 167] width 208 height 32
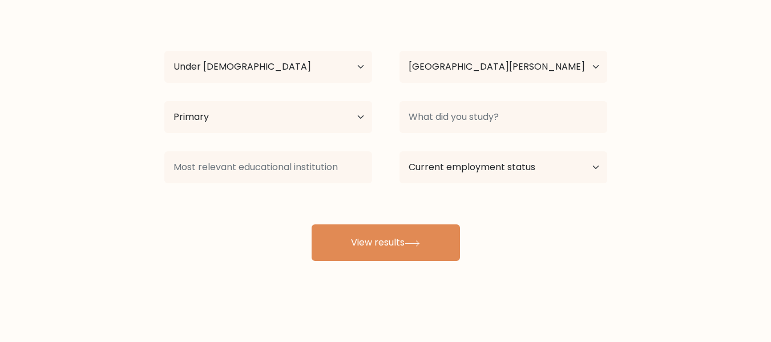
click at [292, 208] on div "Daniela Peña Age Under 18 years old 18-24 years old 25-34 years old 35-44 years…" at bounding box center [385, 135] width 457 height 251
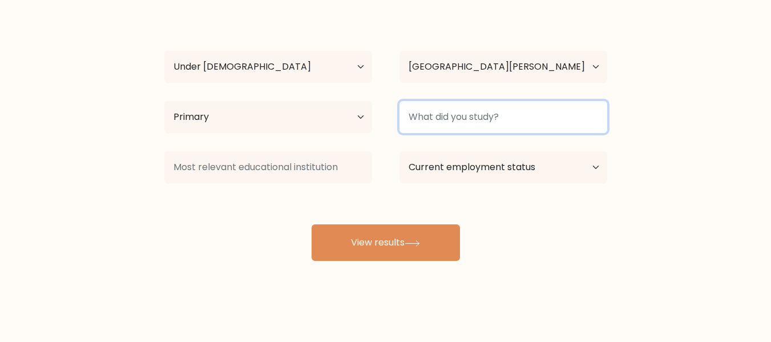
click at [510, 119] on input at bounding box center [503, 117] width 208 height 32
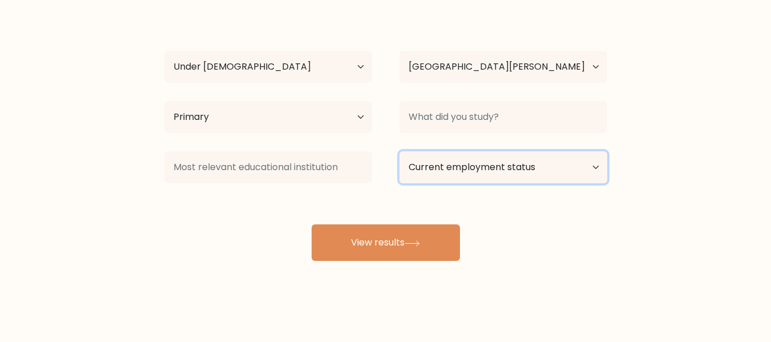
click at [514, 162] on select "Current employment status Employed Student Retired Other / prefer not to answer" at bounding box center [503, 167] width 208 height 32
select select "student"
click at [399, 151] on select "Current employment status Employed Student Retired Other / prefer not to answer" at bounding box center [503, 167] width 208 height 32
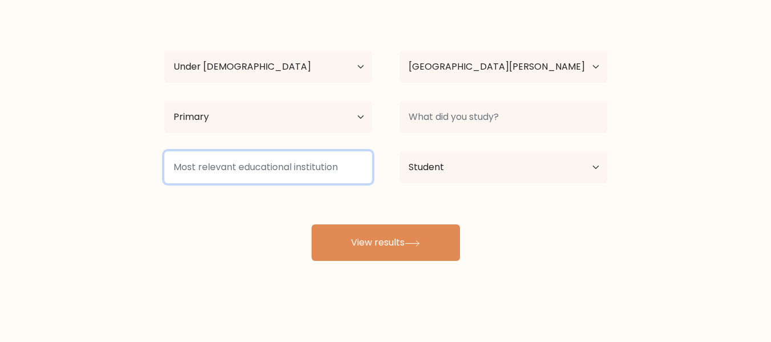
click at [332, 171] on input at bounding box center [268, 167] width 208 height 32
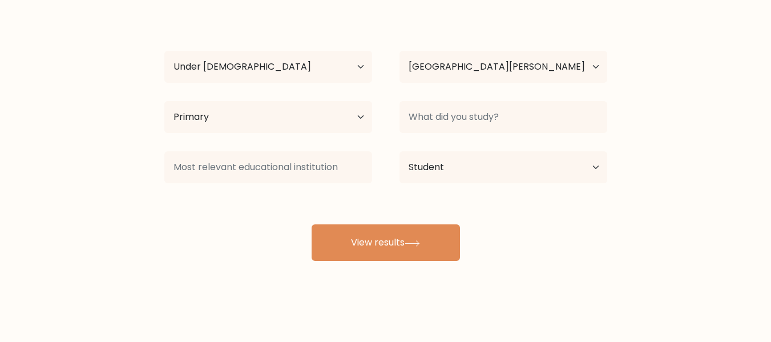
click at [306, 203] on div "Daniela Peña Age Under 18 years old 18-24 years old 25-34 years old 35-44 years…" at bounding box center [385, 135] width 457 height 251
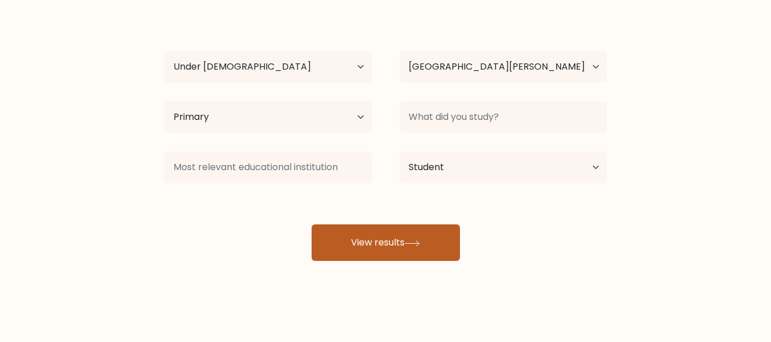
click at [418, 252] on button "View results" at bounding box center [386, 242] width 148 height 37
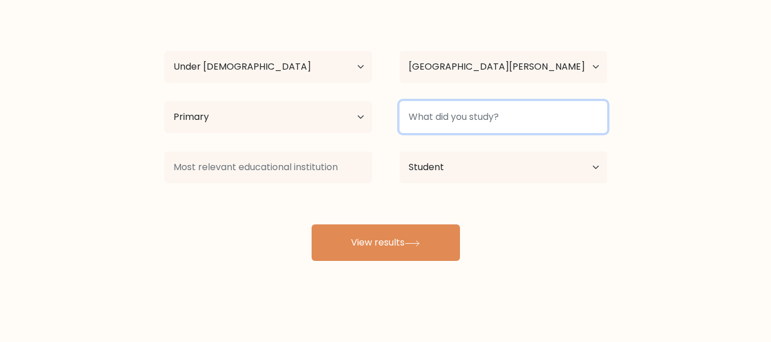
click at [528, 111] on input at bounding box center [503, 117] width 208 height 32
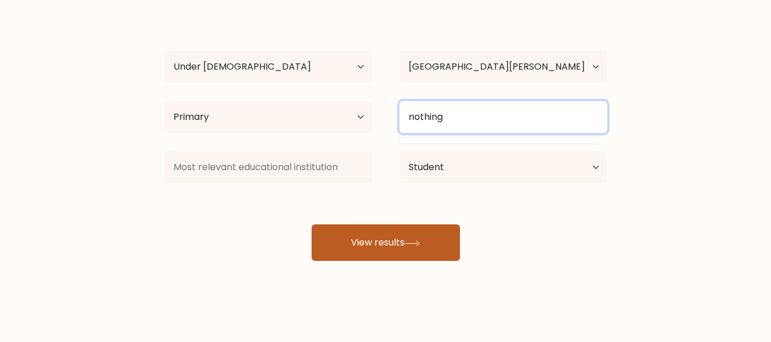
type input "nothing"
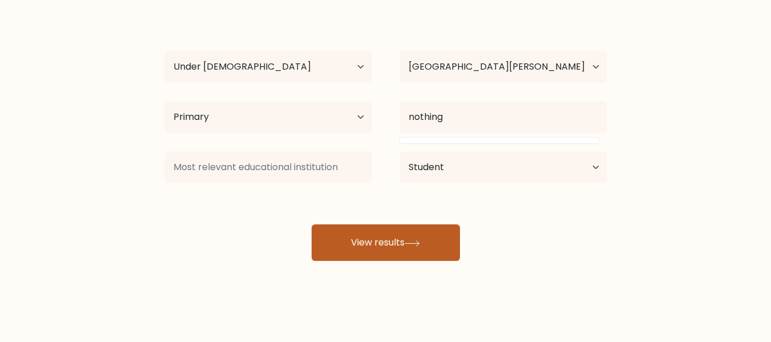
click at [435, 243] on button "View results" at bounding box center [386, 242] width 148 height 37
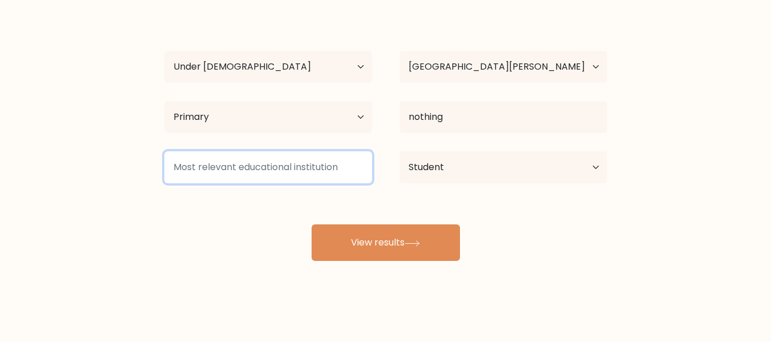
click at [341, 177] on input at bounding box center [268, 167] width 208 height 32
type input "C"
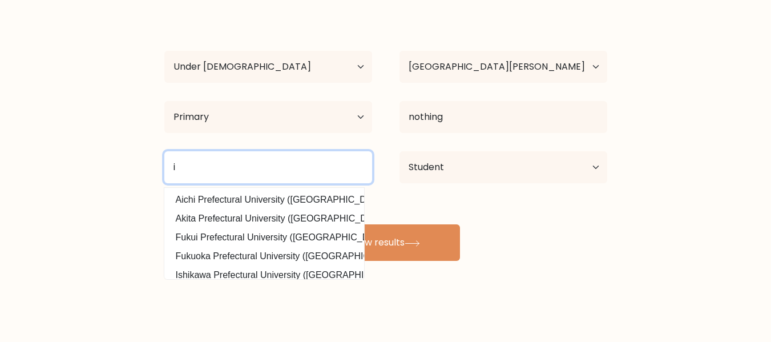
type input "i"
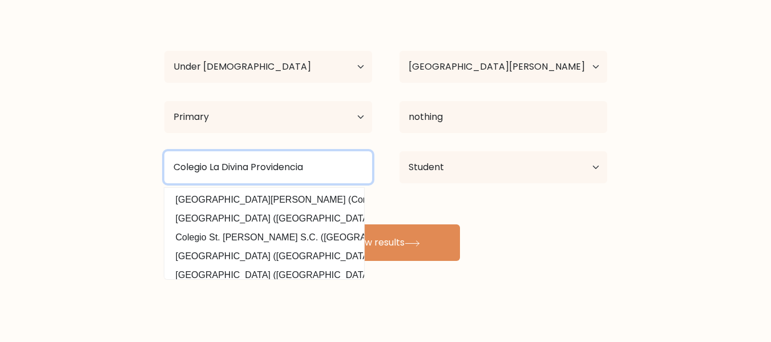
type input "Colegio La Divina Providencia"
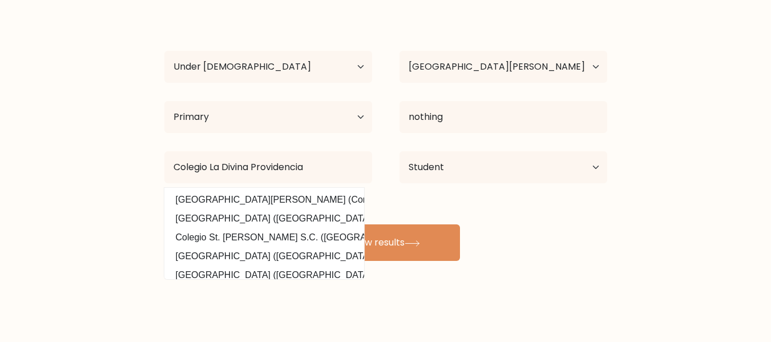
click at [522, 227] on div "Daniela Peña Age Under 18 years old 18-24 years old 25-34 years old 35-44 years…" at bounding box center [385, 135] width 457 height 251
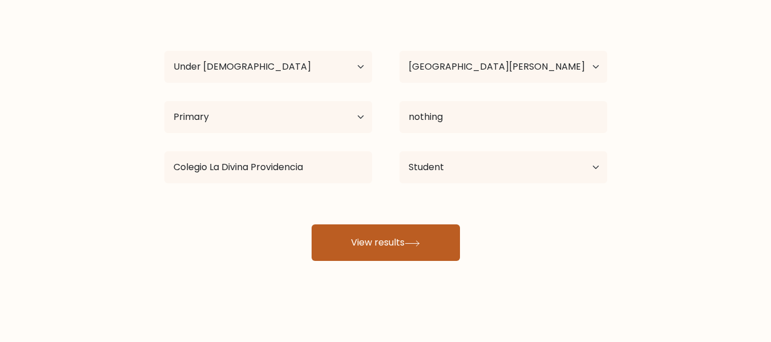
click at [332, 225] on button "View results" at bounding box center [386, 242] width 148 height 37
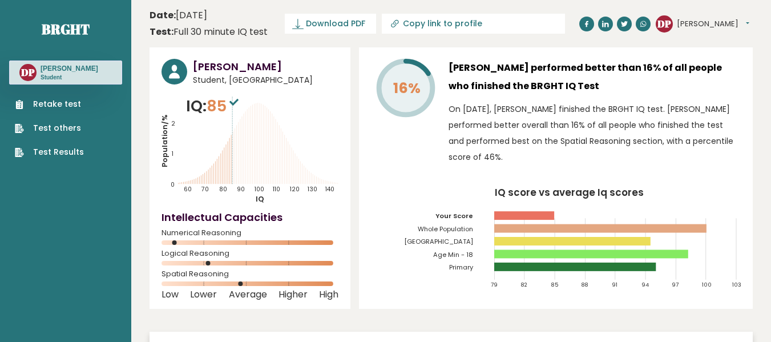
click at [716, 21] on button "Daniela" at bounding box center [713, 23] width 72 height 11
click at [738, 17] on div "DP Daniela Dashboard Profile Settings Logout" at bounding box center [704, 24] width 97 height 23
